Goal: Task Accomplishment & Management: Use online tool/utility

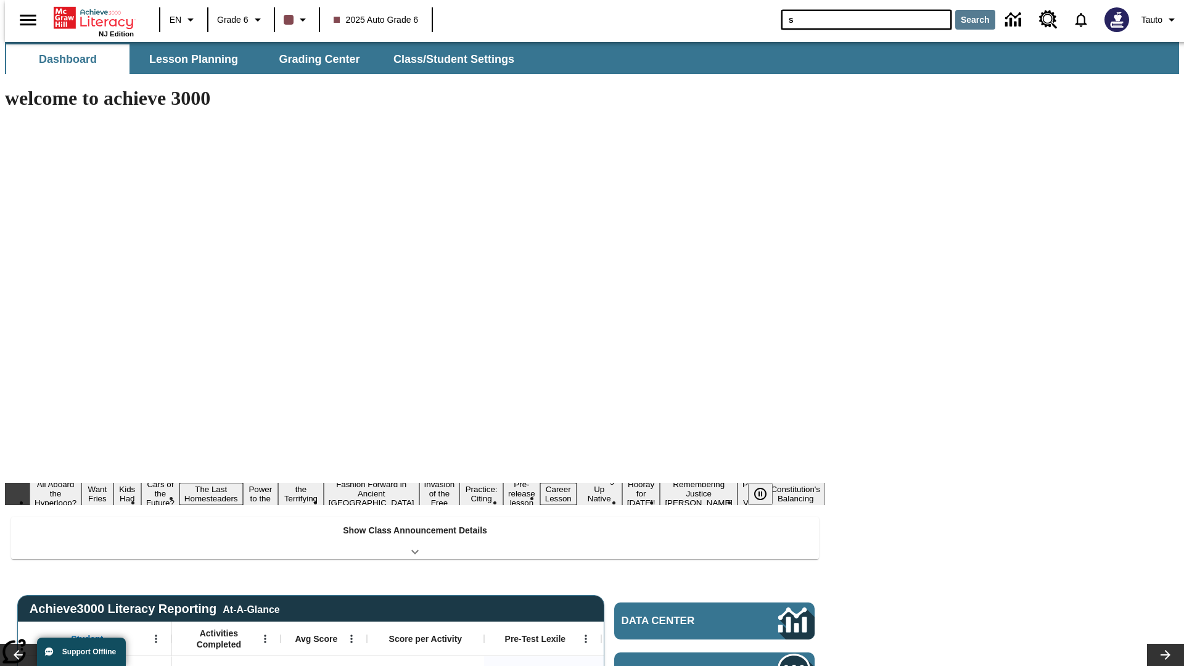
type input "s"
click at [967, 20] on button "Search" at bounding box center [975, 20] width 40 height 20
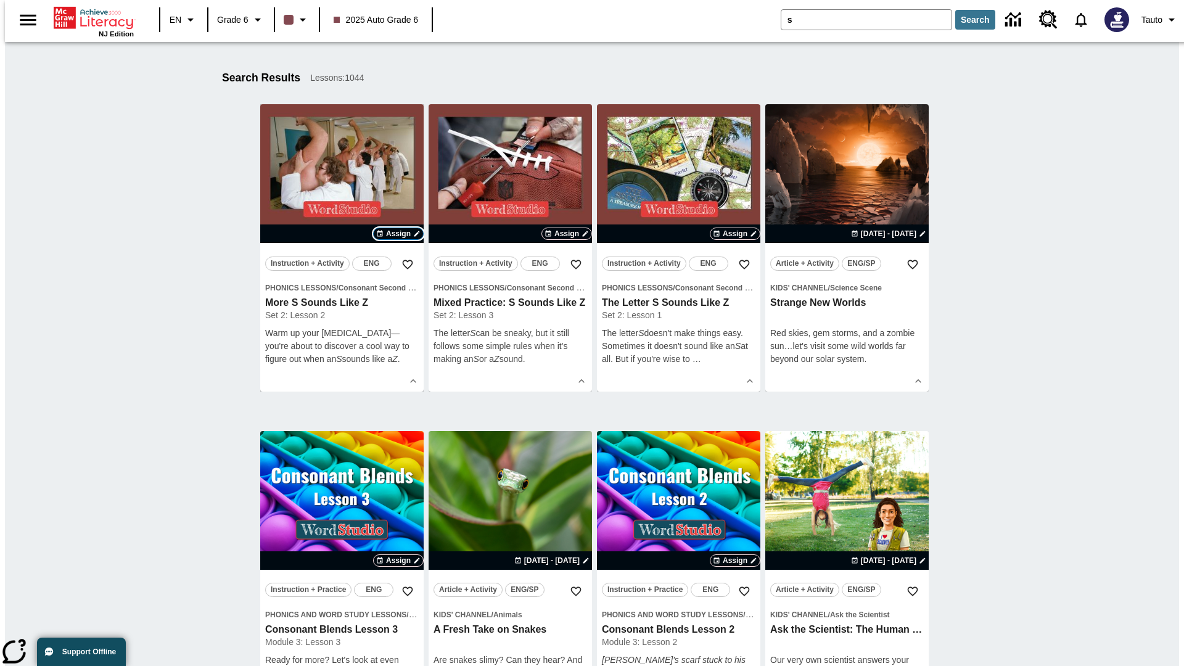
click at [398, 234] on span "Assign" at bounding box center [398, 233] width 25 height 11
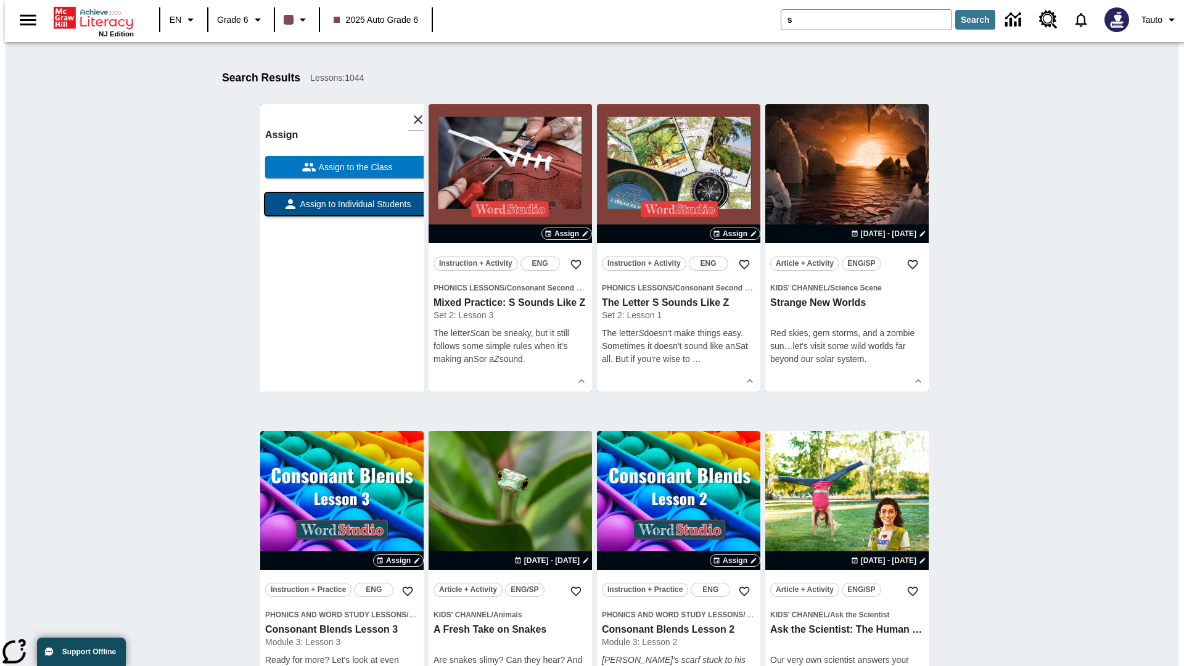
click at [342, 210] on span "Assign to Individual Students" at bounding box center [354, 204] width 113 height 13
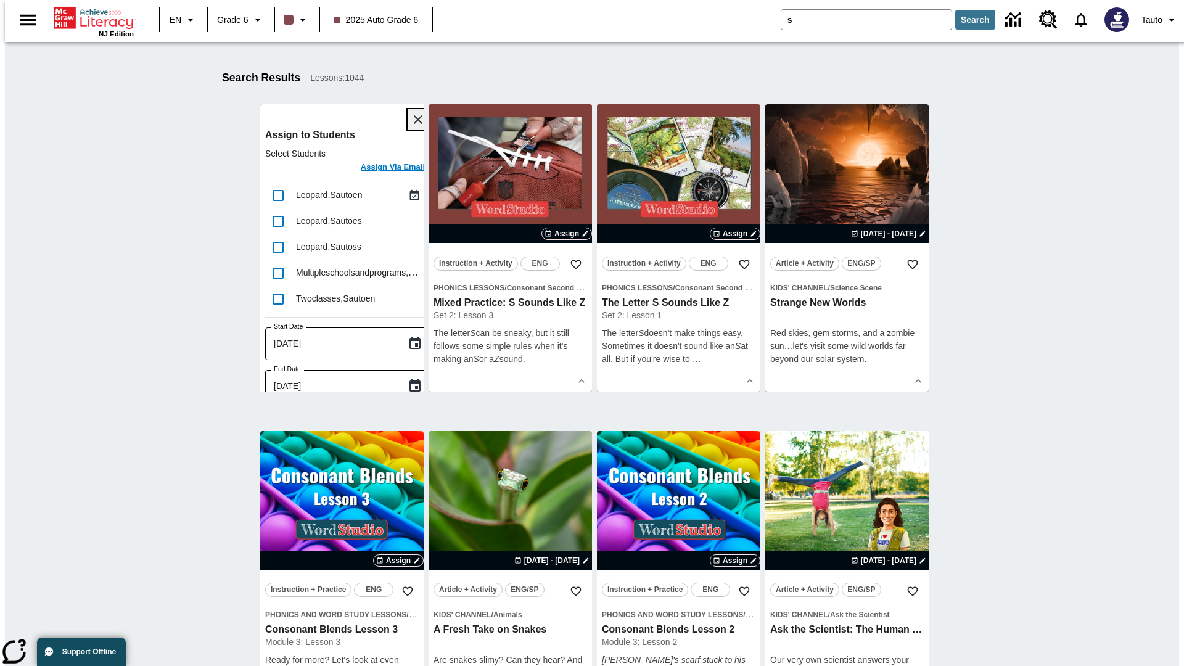
click at [414, 120] on icon "Close" at bounding box center [418, 119] width 9 height 9
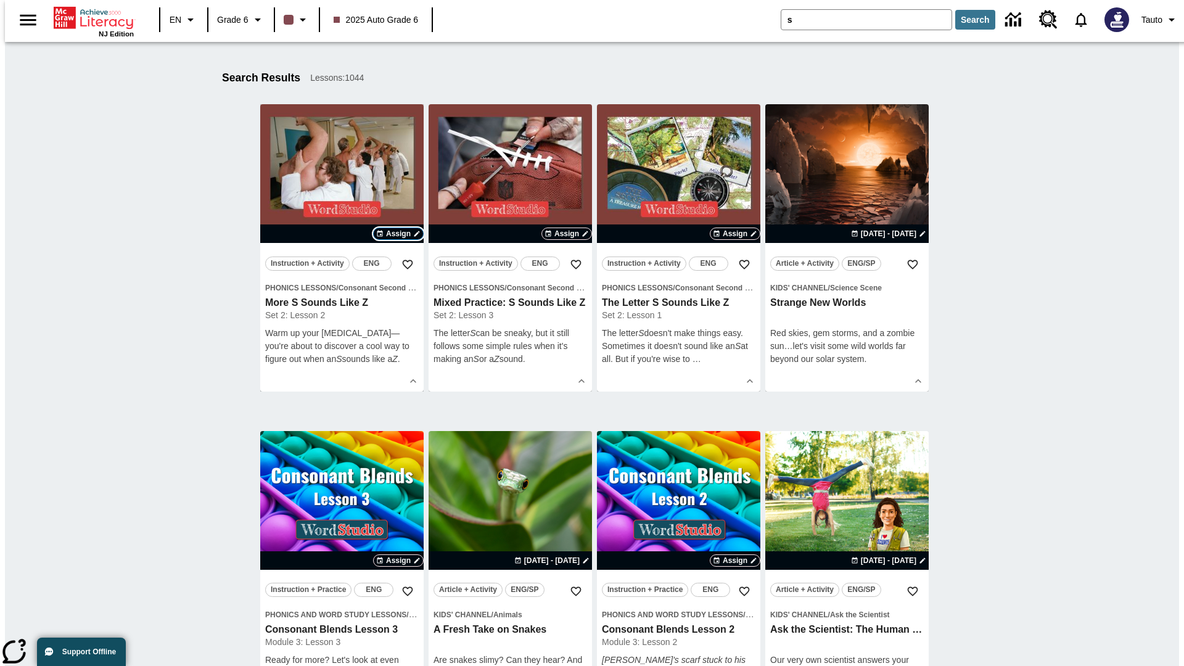
click at [398, 234] on span "Assign" at bounding box center [398, 233] width 25 height 11
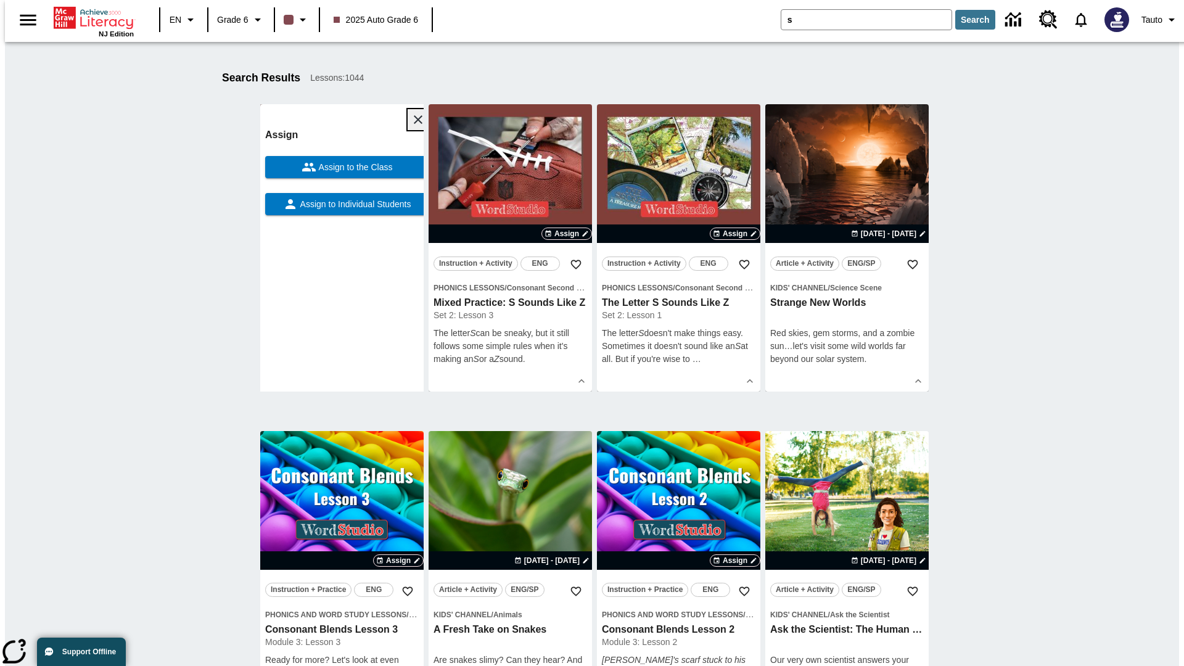
scroll to position [156, 0]
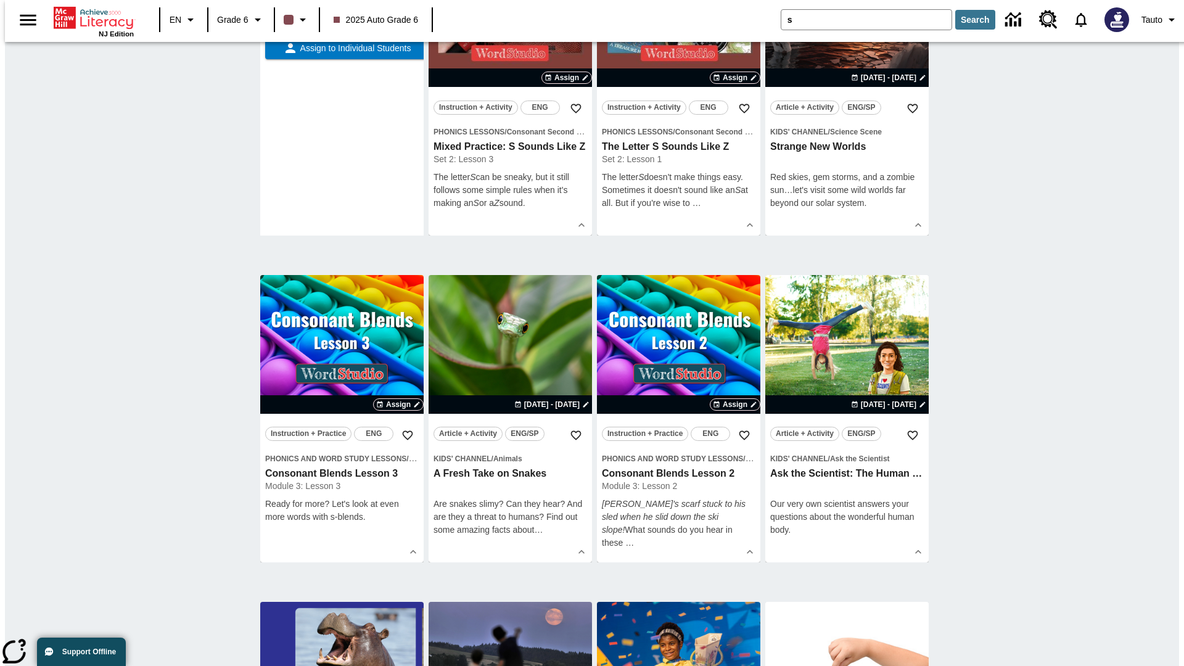
click at [342, 18] on span "Assign to the Class" at bounding box center [354, 11] width 76 height 13
